Goal: Communication & Community: Ask a question

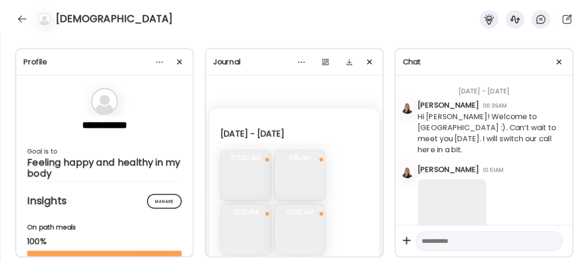
click at [21, 17] on div at bounding box center [22, 19] width 15 height 15
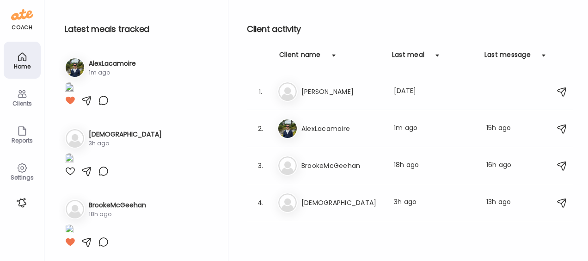
scroll to position [9, 0]
click at [17, 96] on icon at bounding box center [22, 93] width 11 height 11
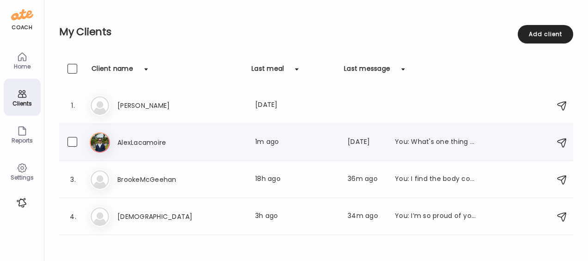
click at [139, 142] on h3 "AlexLacamoire" at bounding box center [158, 142] width 81 height 11
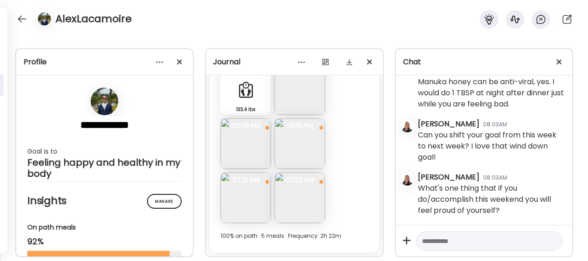
scroll to position [153314, 0]
click at [21, 17] on div at bounding box center [22, 19] width 15 height 15
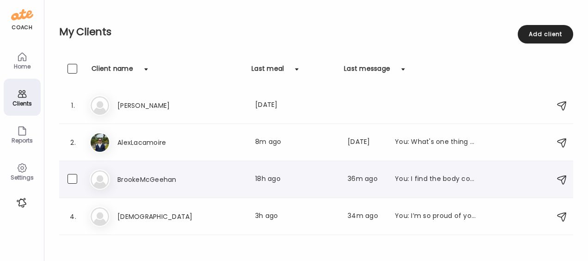
click at [156, 183] on h3 "BrookeMcGeehan" at bounding box center [158, 179] width 81 height 11
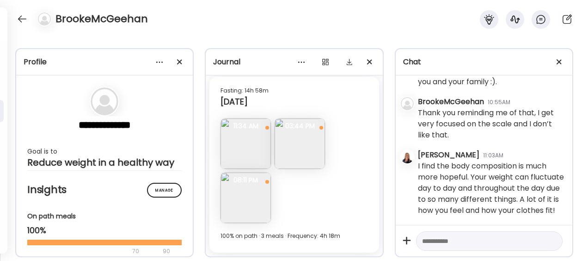
scroll to position [12034, 0]
click at [21, 19] on div at bounding box center [22, 19] width 15 height 15
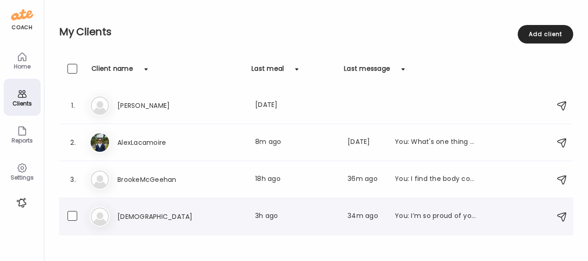
click at [139, 217] on h3 "[DEMOGRAPHIC_DATA]" at bounding box center [158, 216] width 81 height 11
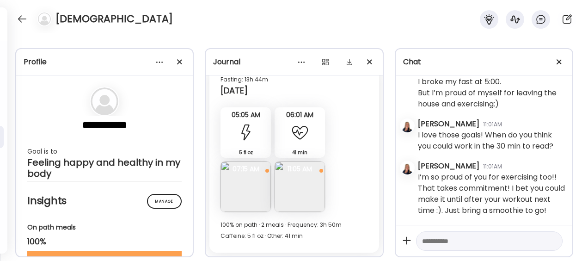
scroll to position [60099, 0]
click at [242, 185] on img at bounding box center [246, 186] width 50 height 50
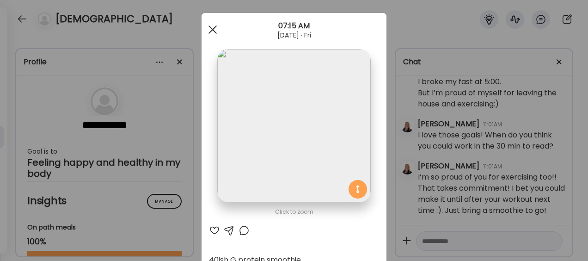
click at [209, 27] on div at bounding box center [213, 29] width 19 height 19
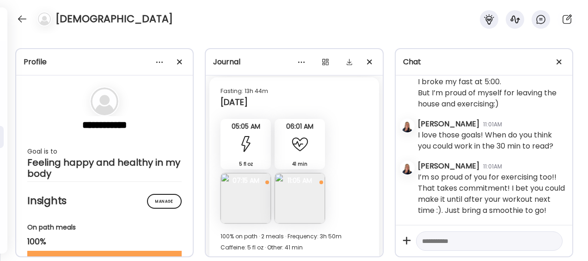
scroll to position [3642, 0]
click at [249, 140] on div at bounding box center [246, 145] width 19 height 19
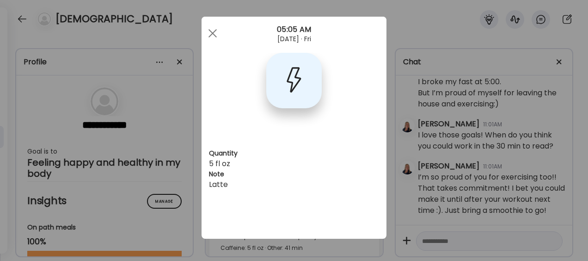
scroll to position [6, 0]
click at [212, 37] on div at bounding box center [213, 33] width 19 height 19
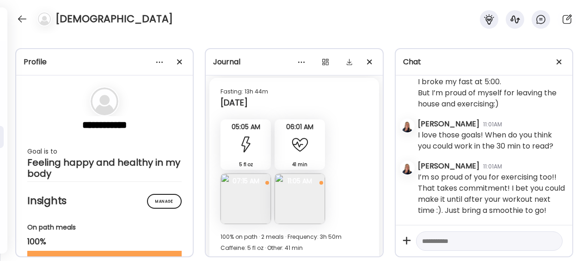
click at [440, 241] on textarea at bounding box center [481, 240] width 118 height 11
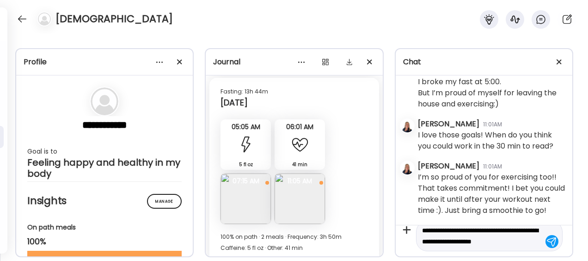
scroll to position [21, 0]
type textarea "**********"
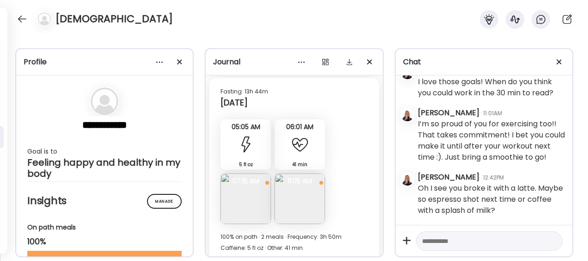
scroll to position [60153, 0]
click at [23, 22] on div at bounding box center [22, 19] width 15 height 15
